Goal: Information Seeking & Learning: Check status

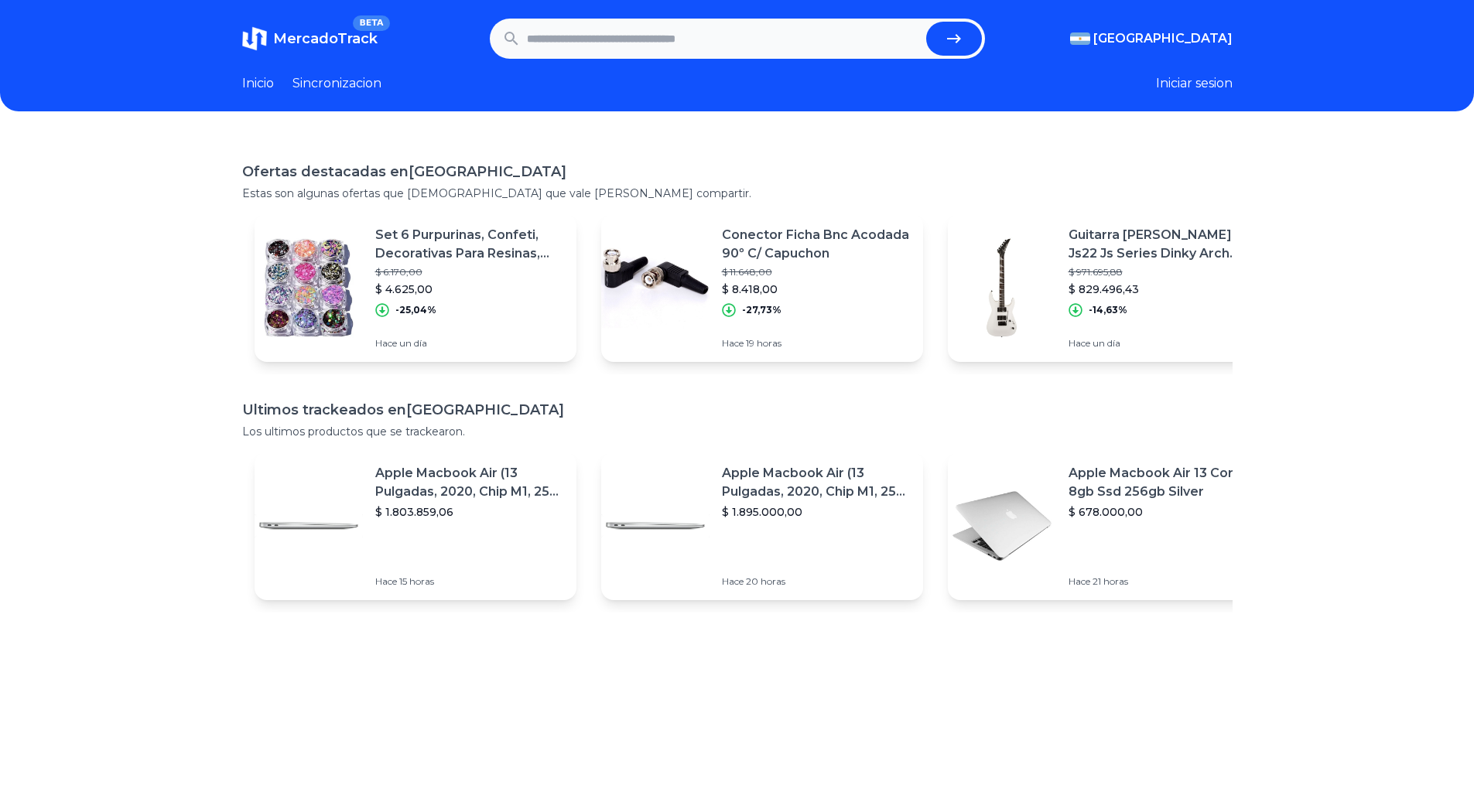
click at [304, 43] on span "MercadoTrack" at bounding box center [325, 38] width 105 height 17
click at [366, 91] on link "Sincronizacion" at bounding box center [337, 83] width 89 height 19
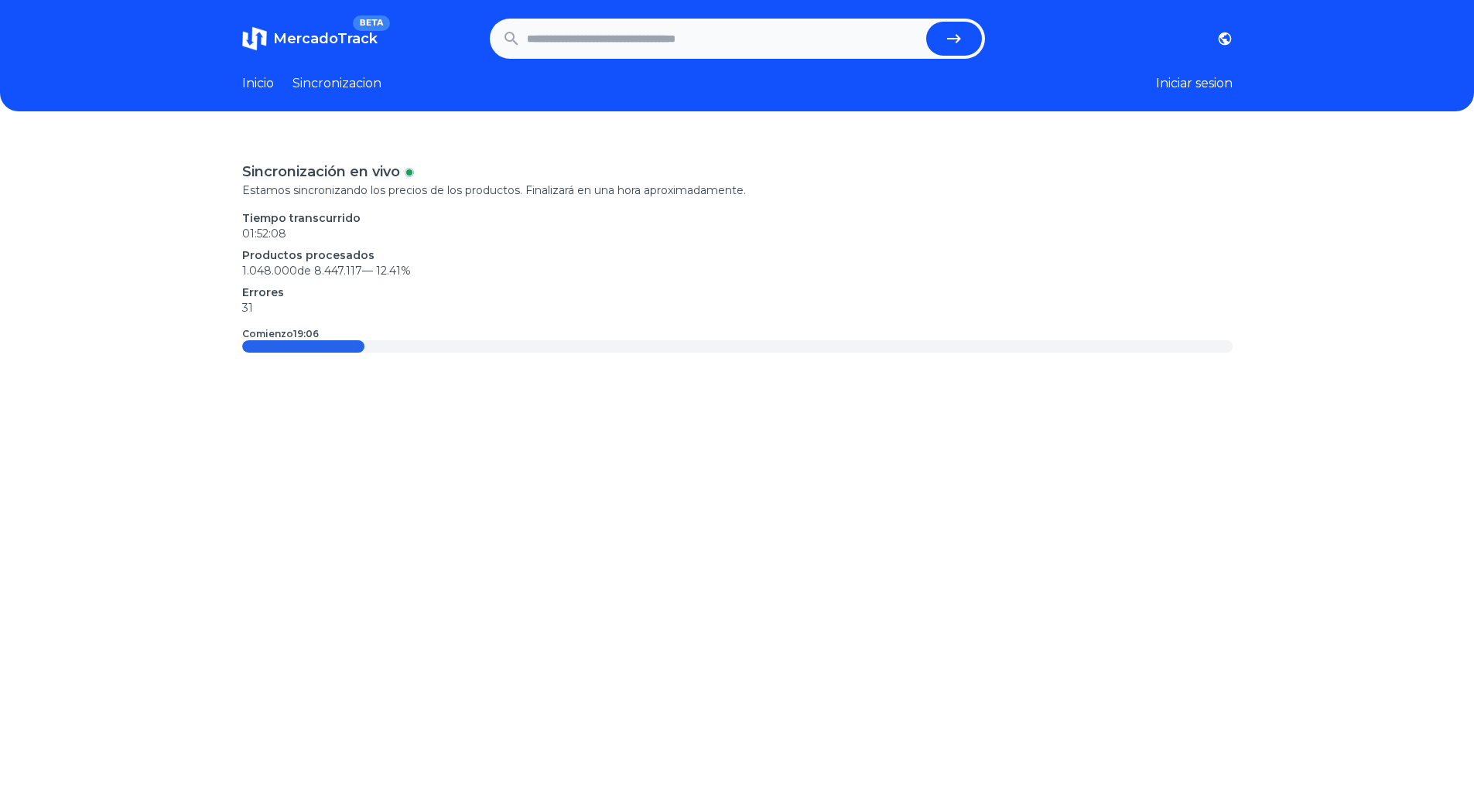
click at [267, 276] on p "1.048.000 de 8.447.117 — 12.41 %" at bounding box center [737, 270] width 990 height 15
click at [538, 268] on p "1.048.000 de 8.447.117 — 12.41 %" at bounding box center [737, 270] width 990 height 15
click at [256, 84] on link "Inicio" at bounding box center [258, 83] width 32 height 19
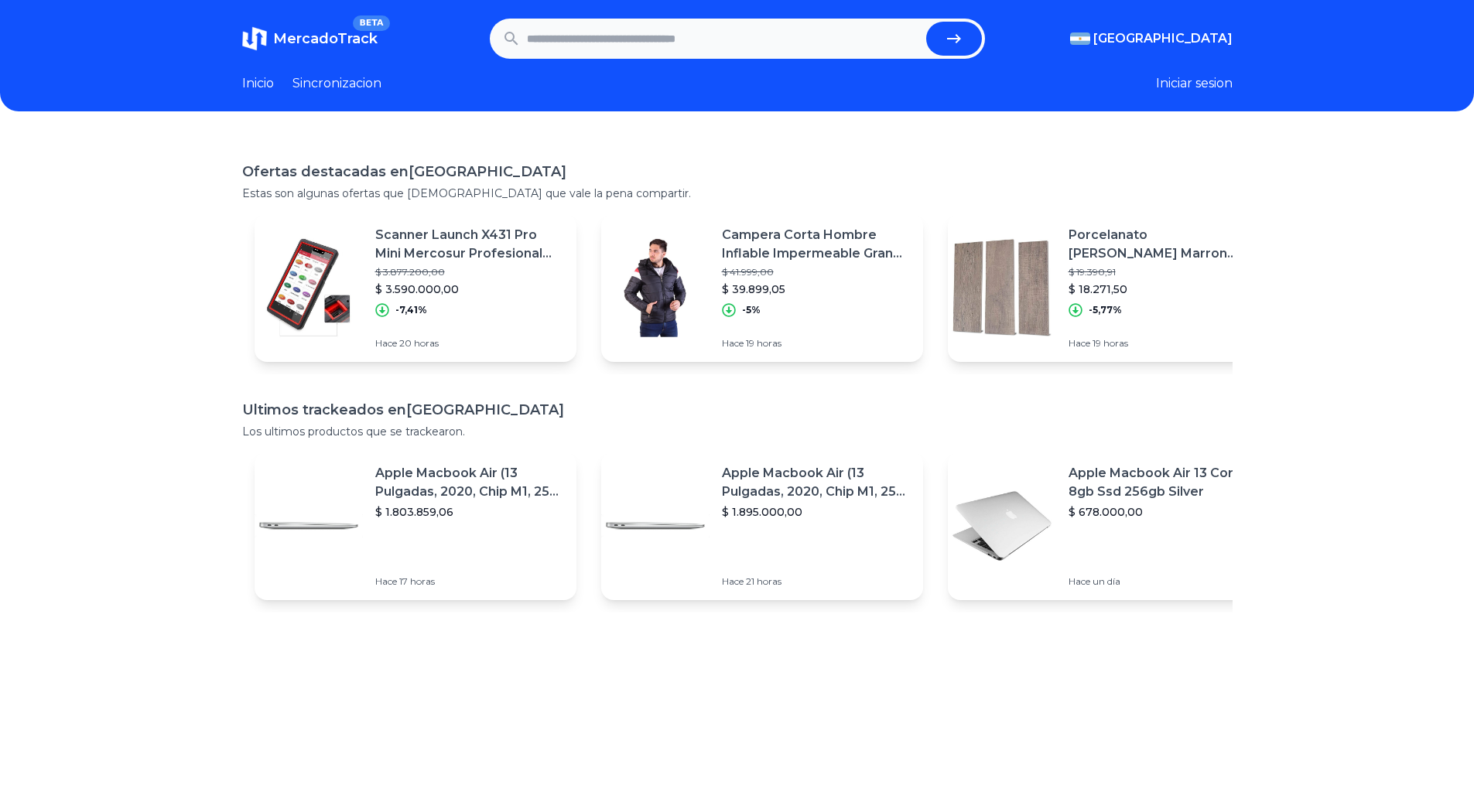
click at [328, 43] on span "MercadoTrack" at bounding box center [325, 38] width 105 height 17
drag, startPoint x: 180, startPoint y: 42, endPoint x: 385, endPoint y: 47, distance: 205.1
click at [385, 47] on header "MercadoTrack BETA Argentina Argentina Uruguay Mexico Chile Peru Venezuela Colom…" at bounding box center [737, 56] width 1474 height 112
click at [330, 79] on link "Sincronizacion" at bounding box center [337, 83] width 89 height 19
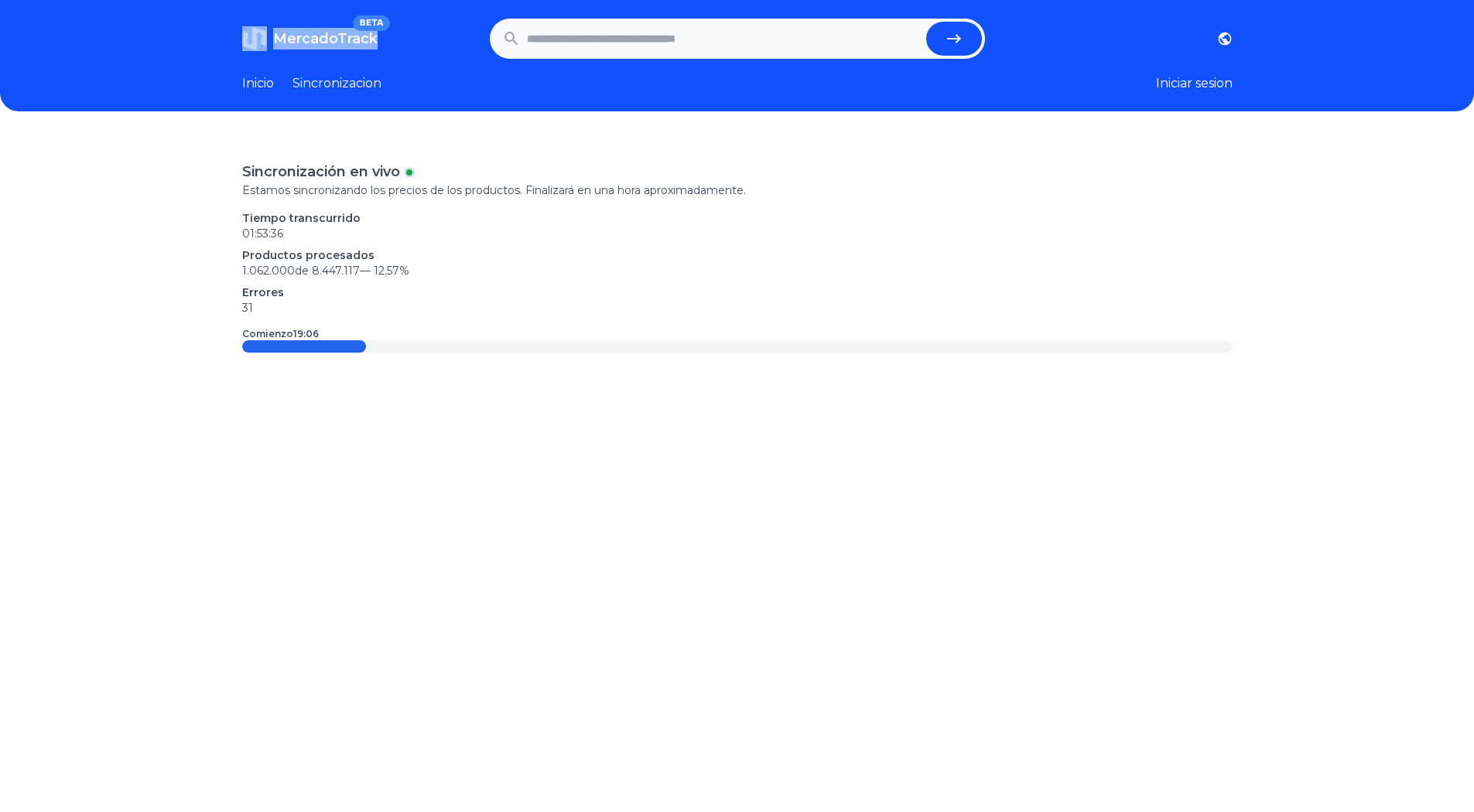
click at [207, 49] on header "MercadoTrack BETA Argentina Uruguay Mexico Chile Peru Venezuela Colombia Brasil…" at bounding box center [737, 56] width 1474 height 112
drag, startPoint x: 211, startPoint y: 39, endPoint x: 446, endPoint y: 94, distance: 241.4
click at [446, 94] on header "MercadoTrack BETA Argentina Uruguay Mexico Chile Peru Venezuela Colombia Brasil…" at bounding box center [737, 56] width 1474 height 112
click at [363, 123] on div "MercadoTrack BETA Argentina Uruguay Mexico Chile Peru Venezuela Colombia Brasil…" at bounding box center [737, 545] width 1474 height 1091
drag, startPoint x: 180, startPoint y: 30, endPoint x: 437, endPoint y: 75, distance: 260.9
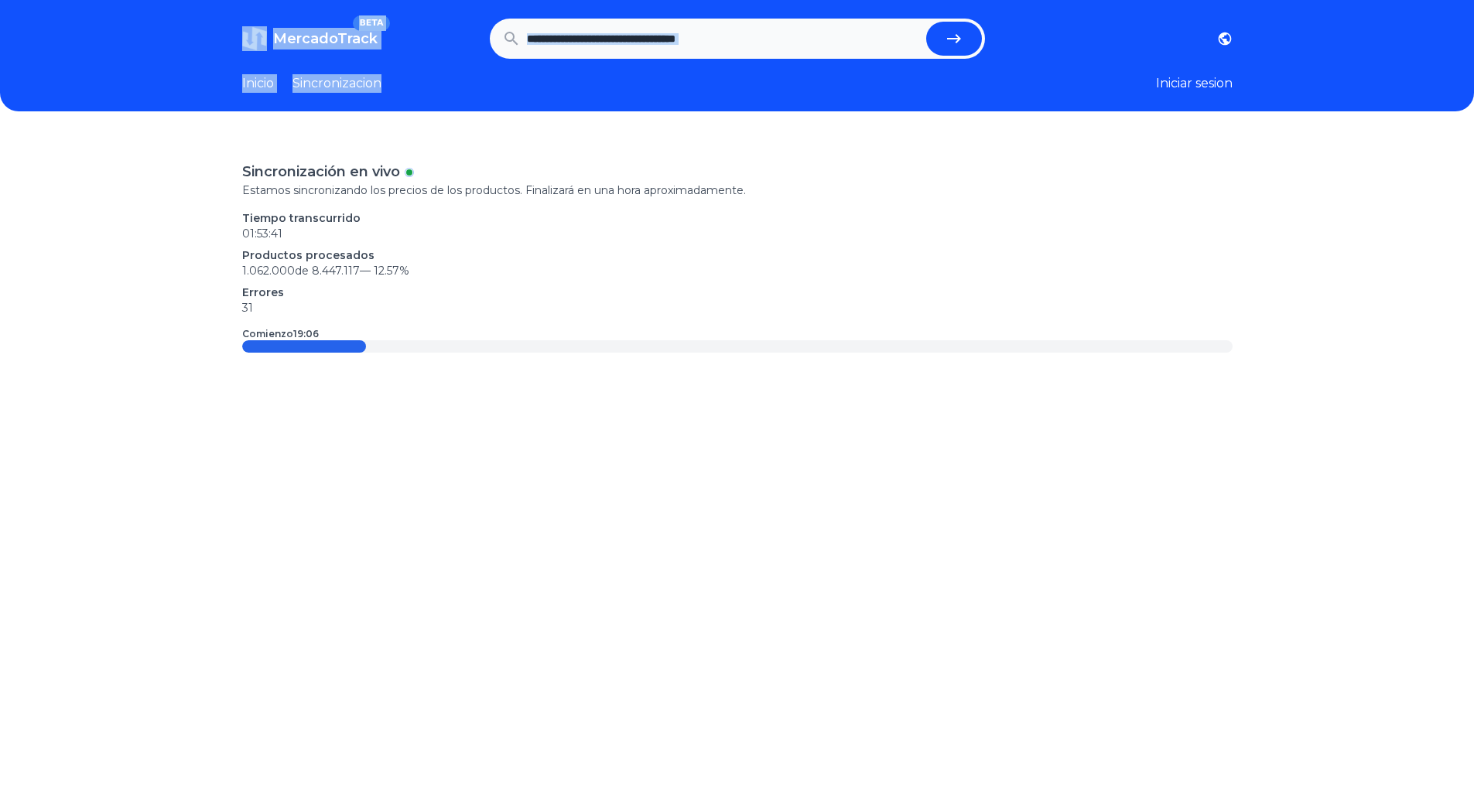
click at [437, 75] on header "MercadoTrack BETA Argentina Uruguay Mexico Chile Peru Venezuela Colombia Brasil…" at bounding box center [737, 56] width 1474 height 112
click at [452, 109] on header "MercadoTrack BETA Argentina Uruguay Mexico Chile Peru Venezuela Colombia Brasil…" at bounding box center [737, 56] width 1474 height 112
drag, startPoint x: 236, startPoint y: 191, endPoint x: 275, endPoint y: 192, distance: 39.0
click at [275, 192] on div "Sincronización en vivo Estamos sincronizando los precios de los productos. Fina…" at bounding box center [737, 541] width 1474 height 812
click at [241, 168] on div "Sincronización en vivo Estamos sincronizando los precios de los productos. Fina…" at bounding box center [737, 541] width 1474 height 812
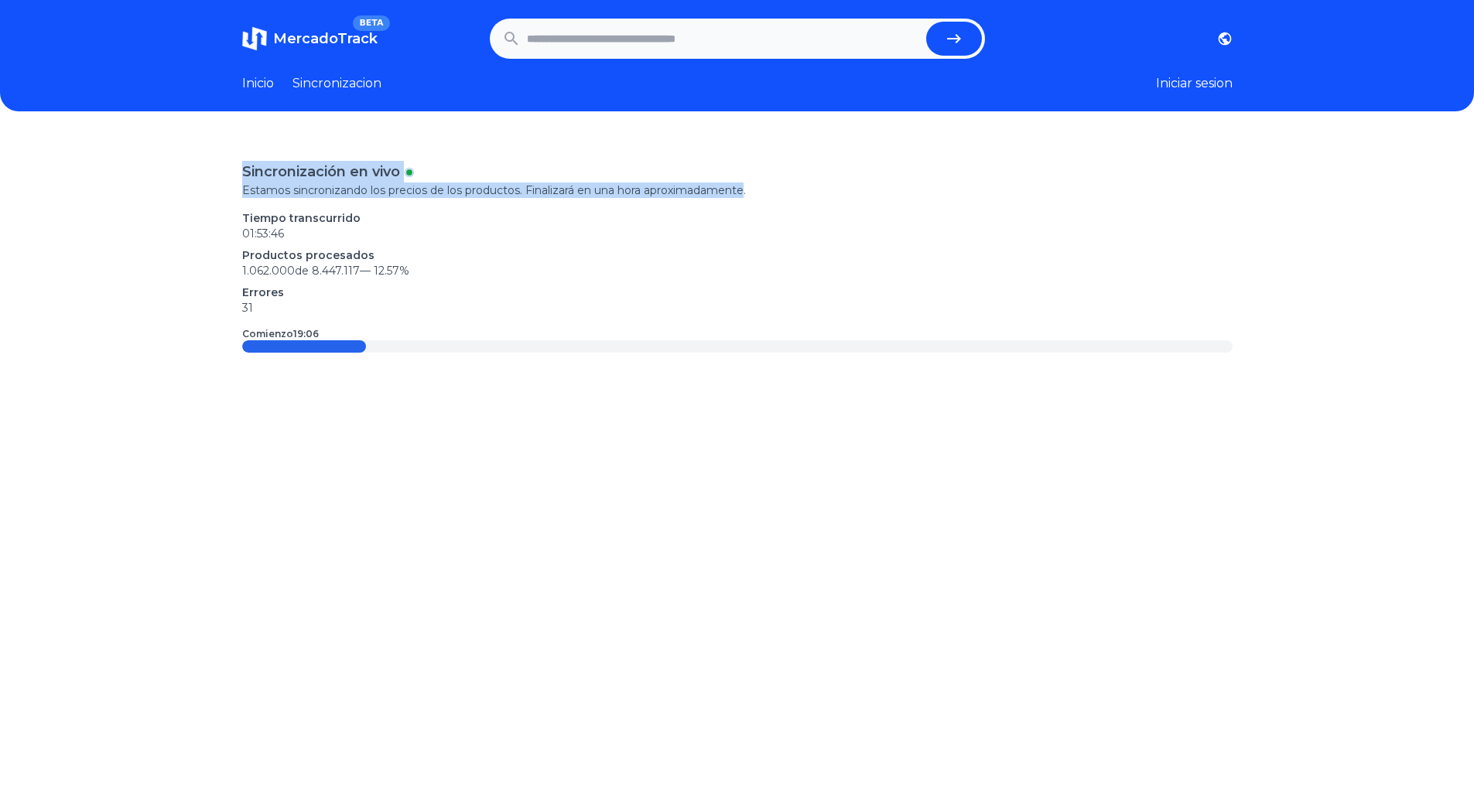
drag, startPoint x: 241, startPoint y: 167, endPoint x: 753, endPoint y: 192, distance: 512.6
click at [753, 192] on div "Sincronización en vivo Estamos sincronizando los precios de los productos. Fina…" at bounding box center [737, 541] width 1474 height 812
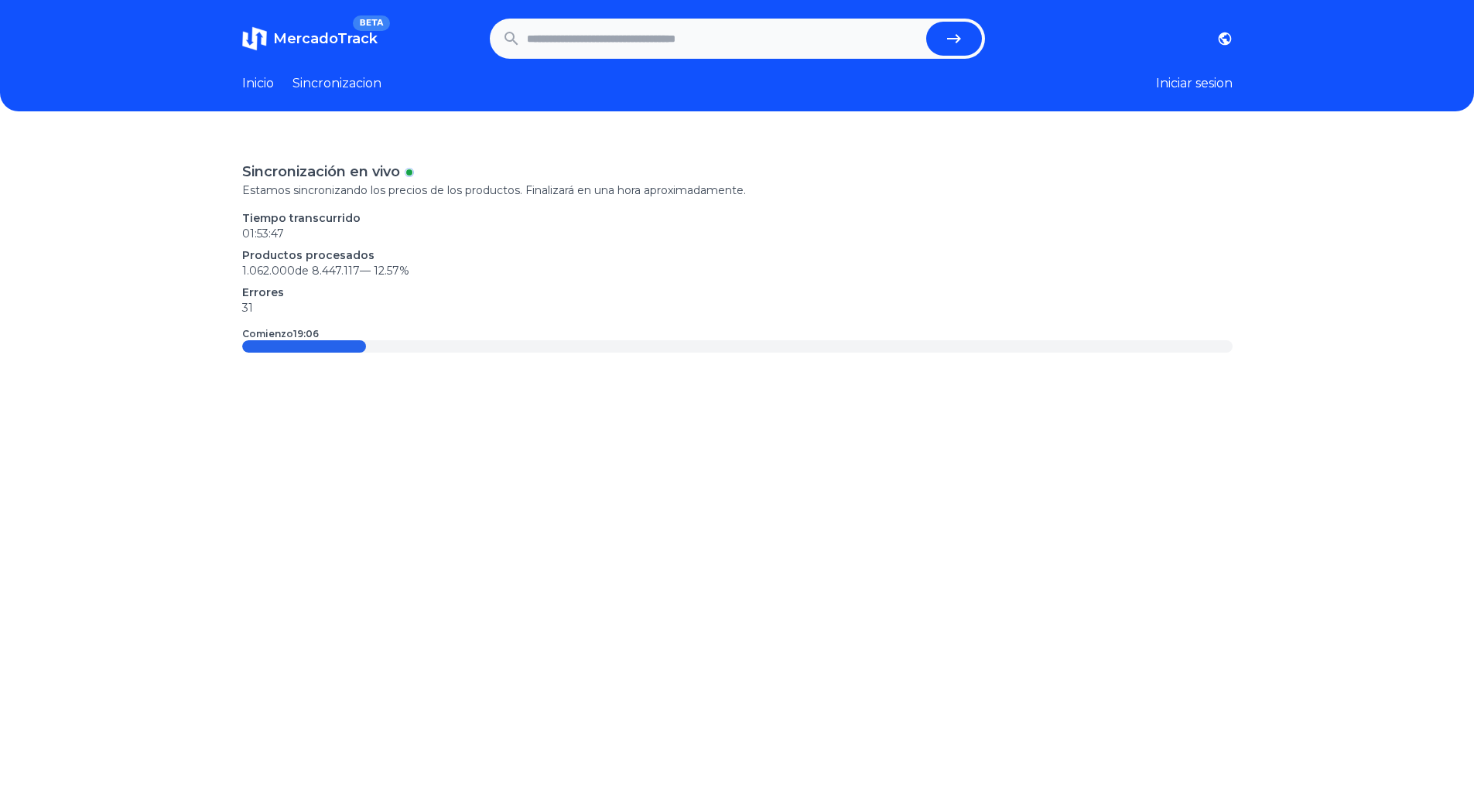
click at [239, 270] on div "Sincronización en vivo Estamos sincronizando los precios de los productos. Fina…" at bounding box center [737, 541] width 1474 height 812
drag, startPoint x: 316, startPoint y: 272, endPoint x: 361, endPoint y: 272, distance: 45.0
click at [361, 272] on p "1.062.000 de 8.447.117 — 12.57 %" at bounding box center [737, 270] width 990 height 15
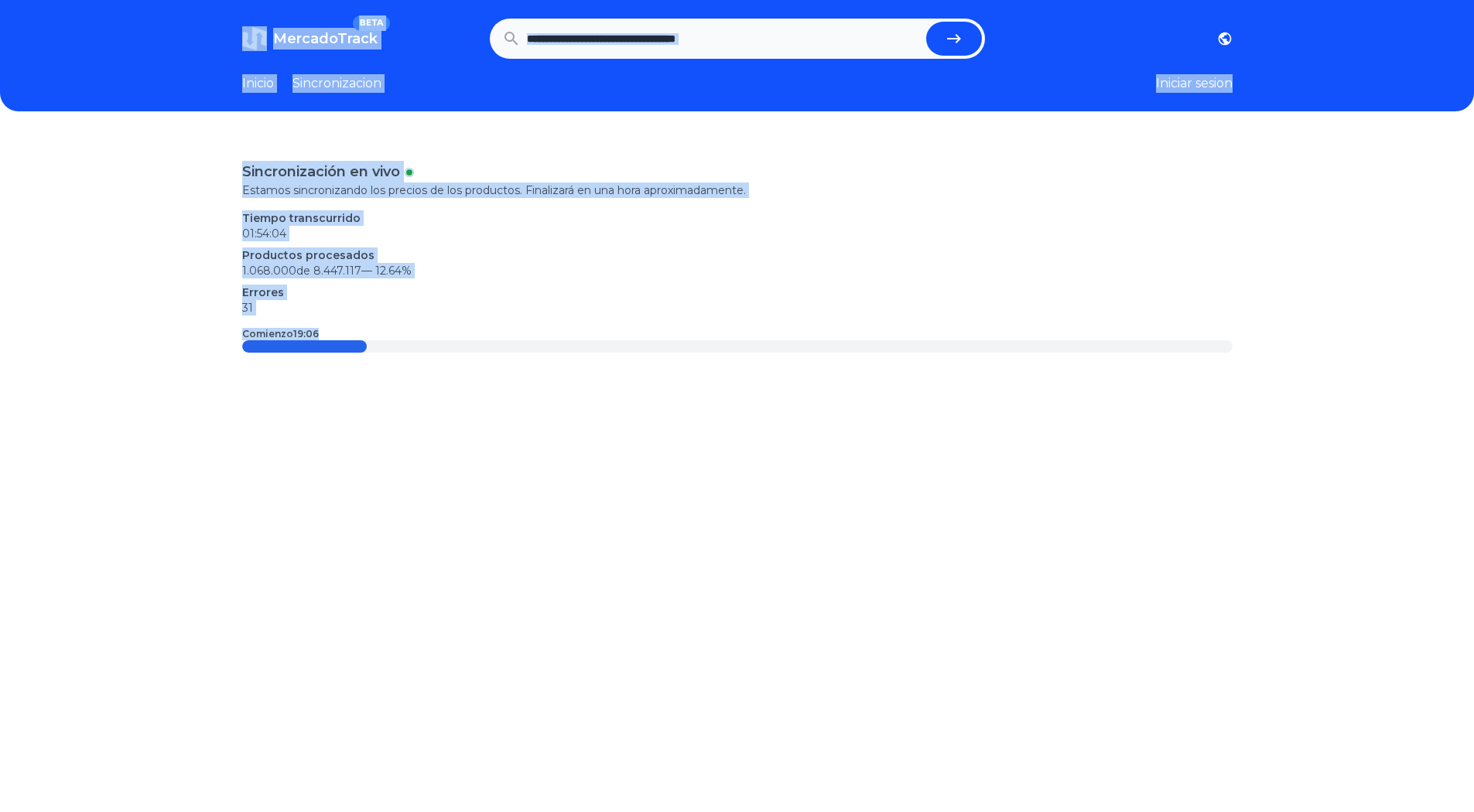
drag, startPoint x: 224, startPoint y: 33, endPoint x: 555, endPoint y: 479, distance: 555.4
click at [555, 479] on div "MercadoTrack BETA Argentina Uruguay Mexico Chile Peru Venezuela Colombia Brasil…" at bounding box center [737, 545] width 1474 height 1091
click at [555, 479] on div "Sincronización en vivo Estamos sincronizando los precios de los productos. Fina…" at bounding box center [737, 541] width 1474 height 812
drag, startPoint x: 191, startPoint y: 22, endPoint x: 799, endPoint y: 474, distance: 757.6
click at [799, 474] on div "MercadoTrack BETA Argentina Uruguay Mexico Chile Peru Venezuela Colombia Brasil…" at bounding box center [737, 545] width 1474 height 1091
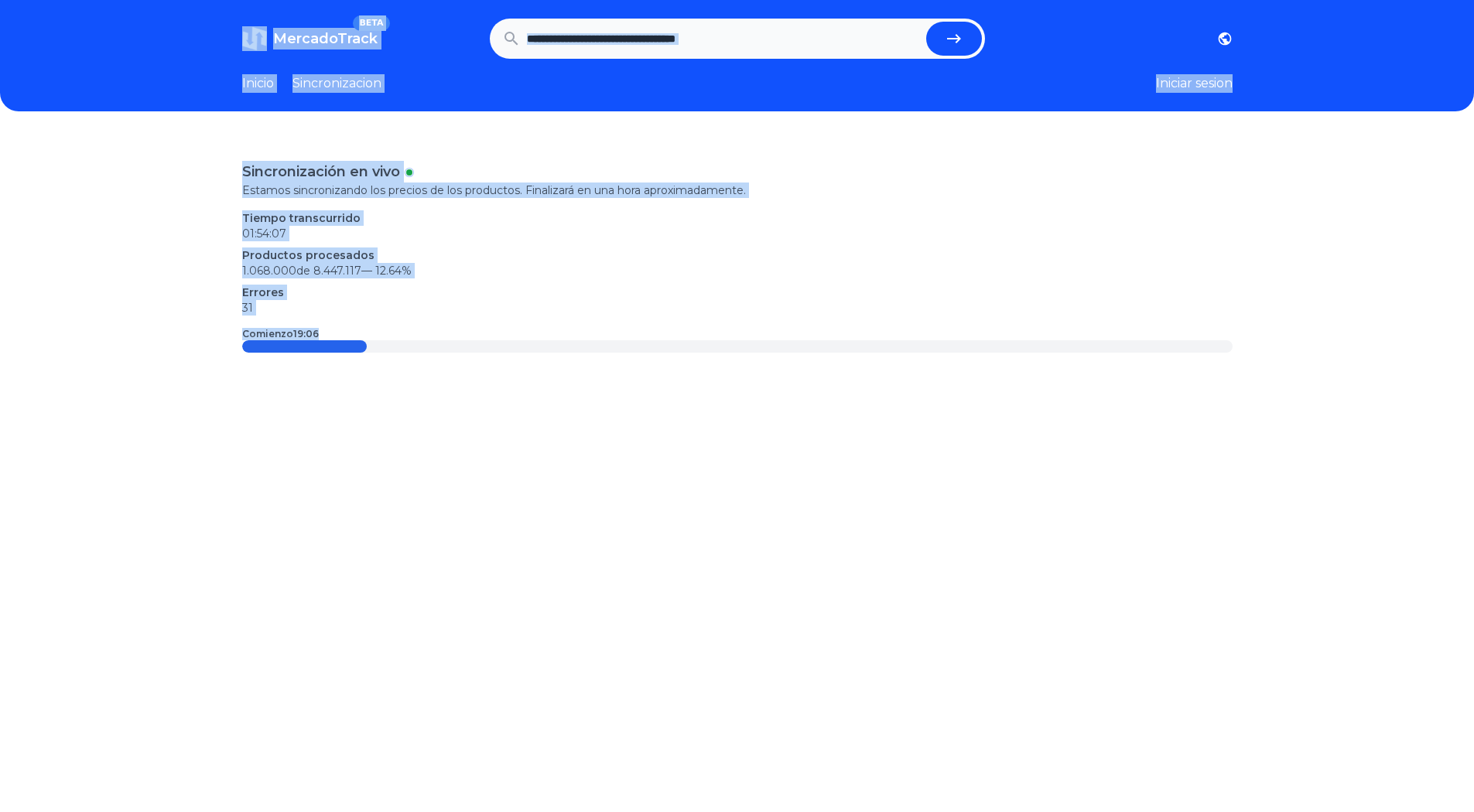
click at [799, 474] on div "Sincronización en vivo Estamos sincronizando los precios de los productos. Fina…" at bounding box center [737, 541] width 1474 height 812
drag, startPoint x: 828, startPoint y: 473, endPoint x: 195, endPoint y: 29, distance: 773.2
click at [195, 29] on div "MercadoTrack BETA Argentina Uruguay Mexico Chile Peru Venezuela Colombia Brasil…" at bounding box center [737, 545] width 1474 height 1091
click at [195, 29] on header "MercadoTrack BETA Argentina Uruguay Mexico Chile Peru Venezuela Colombia Brasil…" at bounding box center [737, 56] width 1474 height 112
drag, startPoint x: 178, startPoint y: 20, endPoint x: 1040, endPoint y: 523, distance: 998.0
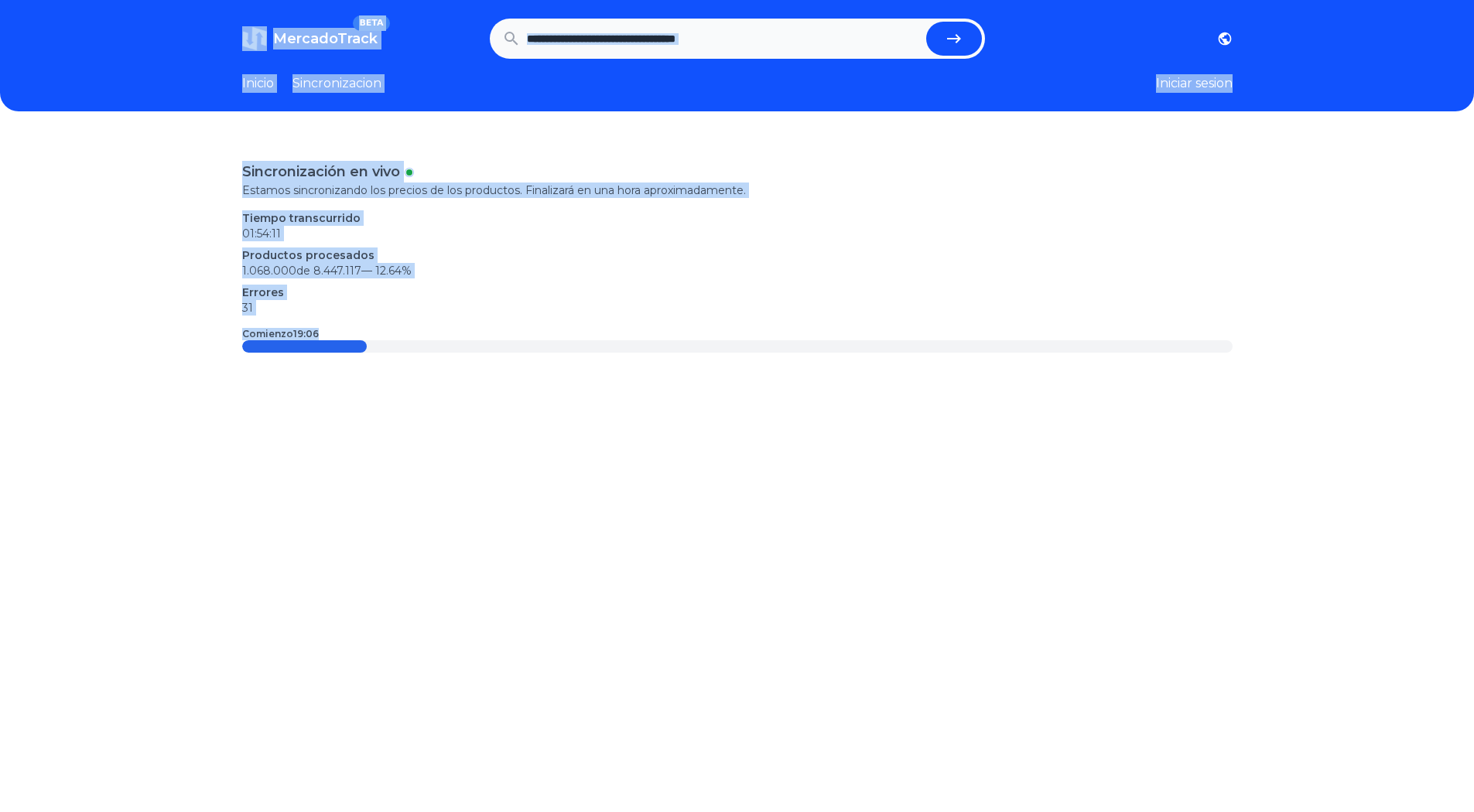
click at [1040, 523] on div "MercadoTrack BETA Argentina Uruguay Mexico Chile Peru Venezuela Colombia Brasil…" at bounding box center [737, 545] width 1474 height 1091
click at [1040, 523] on div "Sincronización en vivo Estamos sincronizando los precios de los productos. Fina…" at bounding box center [737, 541] width 1474 height 812
drag, startPoint x: 1127, startPoint y: 515, endPoint x: 59, endPoint y: 31, distance: 1172.6
click at [59, 31] on div "MercadoTrack BETA Argentina Uruguay Mexico Chile Peru Venezuela Colombia Brasil…" at bounding box center [737, 545] width 1474 height 1091
click at [59, 31] on header "MercadoTrack BETA Argentina Uruguay Mexico Chile Peru Venezuela Colombia Brasil…" at bounding box center [737, 56] width 1474 height 112
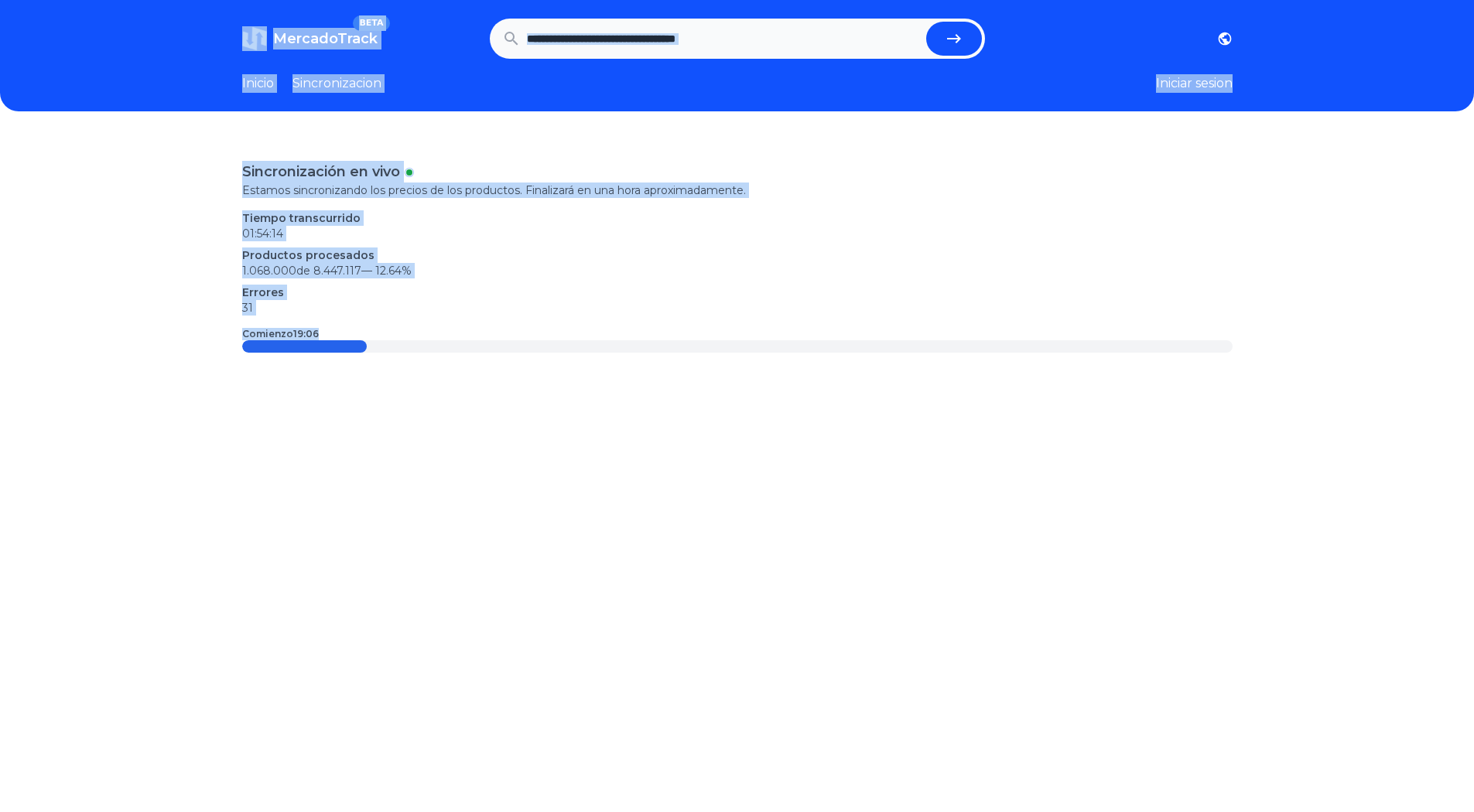
drag, startPoint x: 88, startPoint y: 26, endPoint x: 942, endPoint y: 457, distance: 956.6
click at [942, 457] on div "MercadoTrack BETA Argentina Uruguay Mexico Chile Peru Venezuela Colombia Brasil…" at bounding box center [737, 545] width 1474 height 1091
click at [942, 458] on div "Sincronización en vivo Estamos sincronizando los precios de los productos. Fina…" at bounding box center [737, 541] width 1474 height 812
click at [949, 438] on div "Sincronización en vivo Estamos sincronizando los precios de los productos. Fina…" at bounding box center [737, 541] width 1474 height 812
